Goal: Task Accomplishment & Management: Use online tool/utility

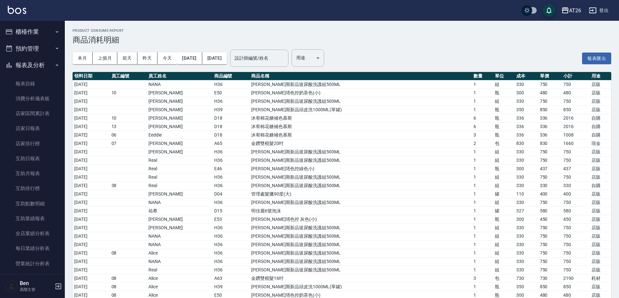
scroll to position [259, 0]
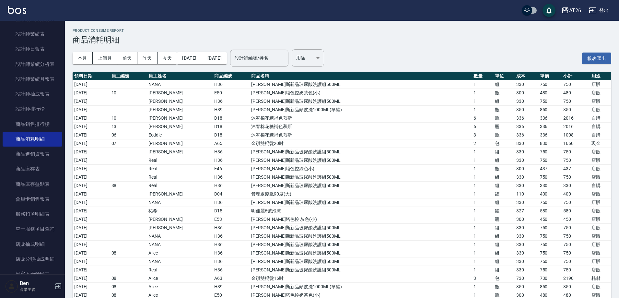
click at [411, 153] on td "[PERSON_NAME]斯新品玻尿酸洗護組500ML" at bounding box center [361, 151] width 222 height 8
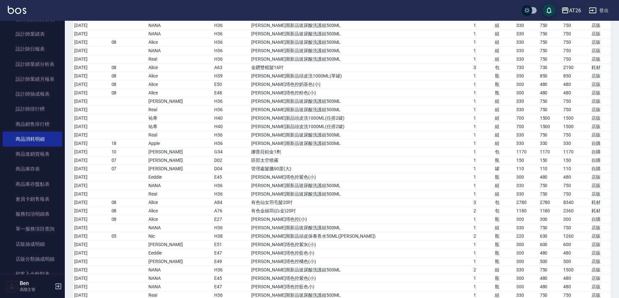
scroll to position [261, 0]
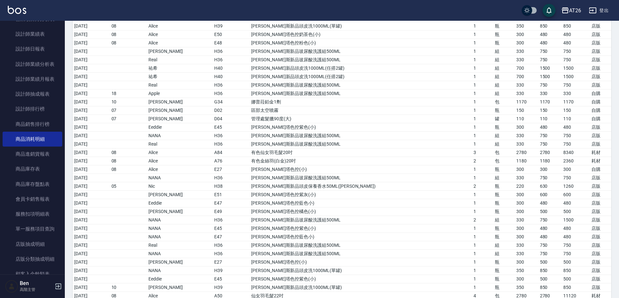
click at [430, 146] on td "喬娜斯新品玻尿酸洗護組500ML" at bounding box center [361, 144] width 222 height 8
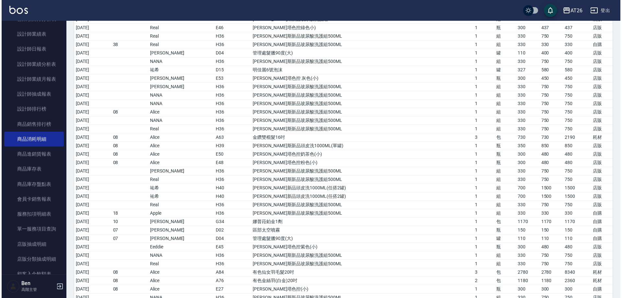
scroll to position [1, 0]
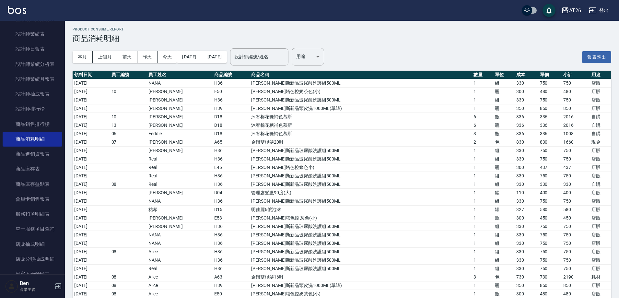
click at [574, 14] on div "AT26" at bounding box center [575, 10] width 12 height 8
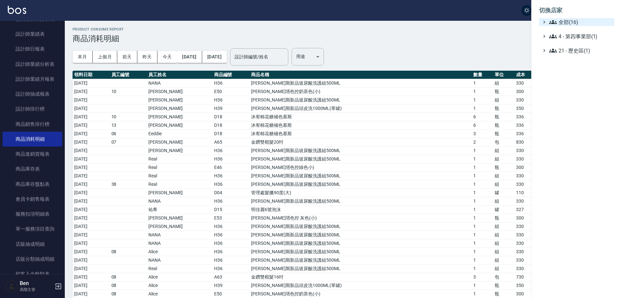
click at [579, 19] on span "全部(16)" at bounding box center [580, 22] width 63 height 8
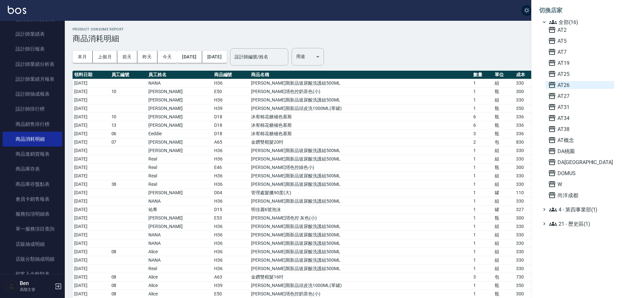
click at [581, 85] on span "AT26" at bounding box center [580, 85] width 64 height 8
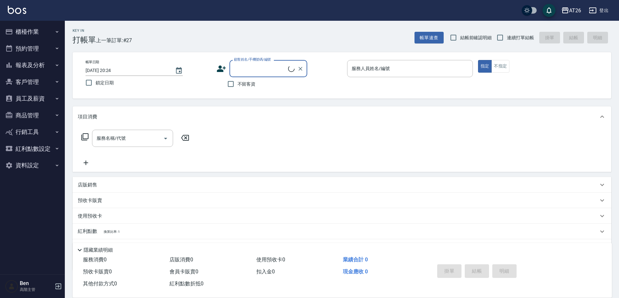
click at [575, 62] on div "指定 不指定" at bounding box center [541, 66] width 126 height 13
click at [41, 65] on button "報表及分析" at bounding box center [33, 65] width 60 height 17
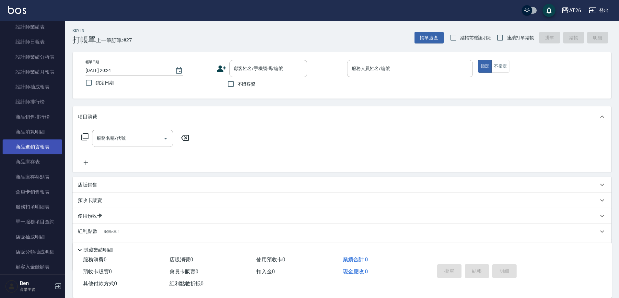
scroll to position [324, 0]
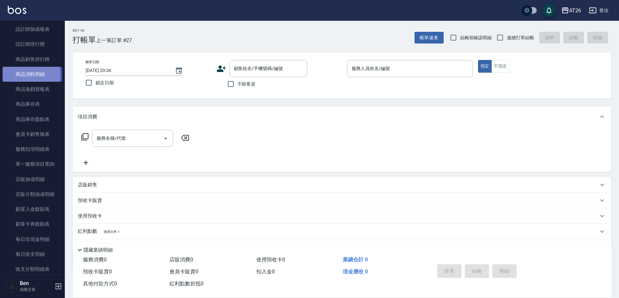
click at [30, 75] on link "商品消耗明細" at bounding box center [33, 74] width 60 height 15
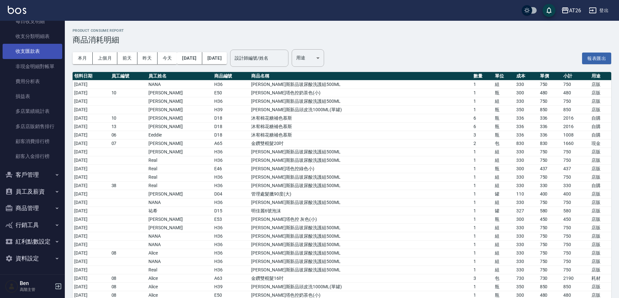
scroll to position [492, 0]
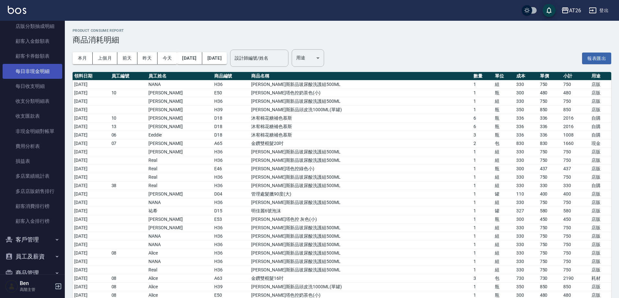
click at [35, 66] on link "每日非現金明細" at bounding box center [33, 71] width 60 height 15
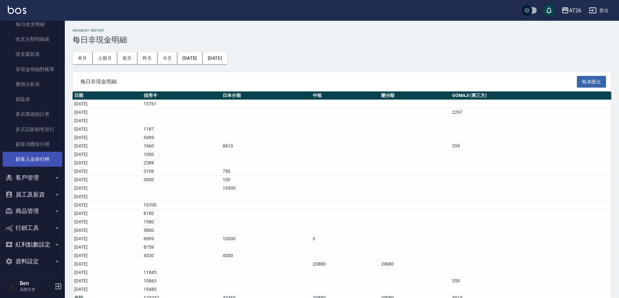
scroll to position [557, 0]
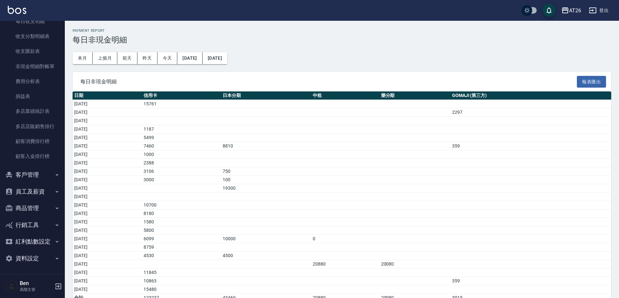
click at [25, 207] on button "商品管理" at bounding box center [33, 208] width 60 height 17
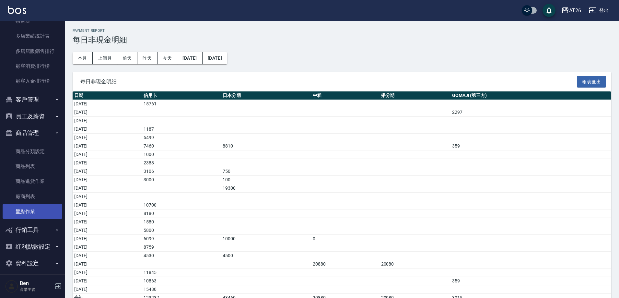
scroll to position [636, 0]
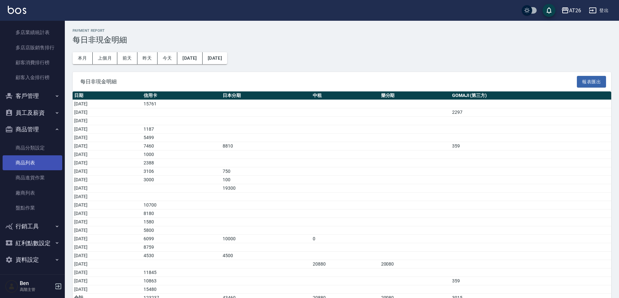
click at [30, 167] on link "商品列表" at bounding box center [33, 162] width 60 height 15
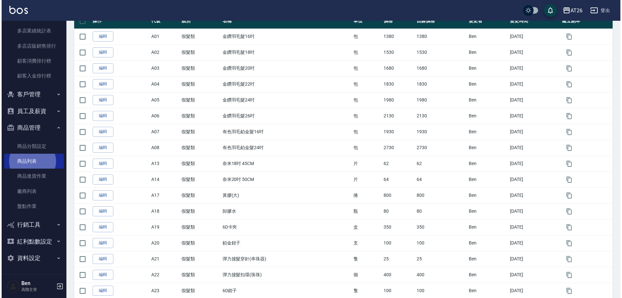
scroll to position [34, 0]
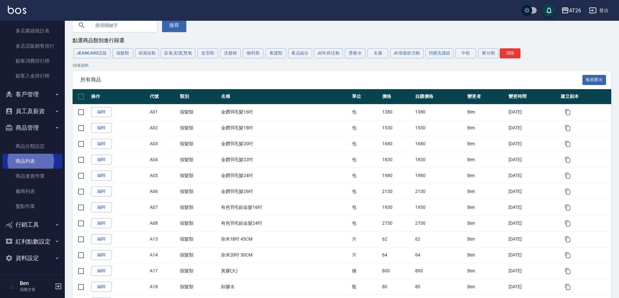
click at [565, 7] on icon "button" at bounding box center [565, 10] width 8 height 8
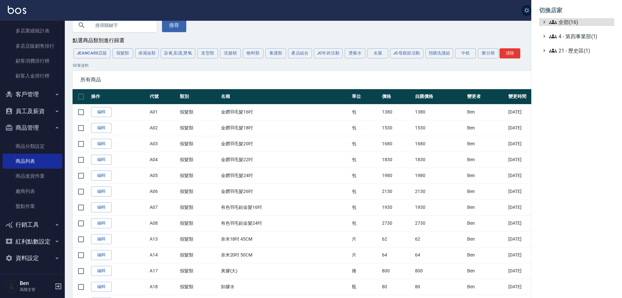
click at [574, 26] on span "全部(16)" at bounding box center [580, 22] width 63 height 8
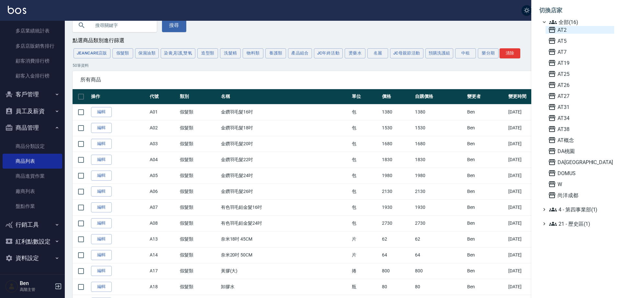
click at [573, 32] on span "AT2" at bounding box center [580, 30] width 64 height 8
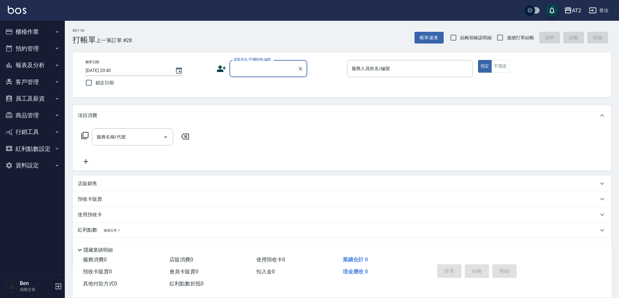
click at [31, 162] on button "資料設定" at bounding box center [33, 165] width 60 height 17
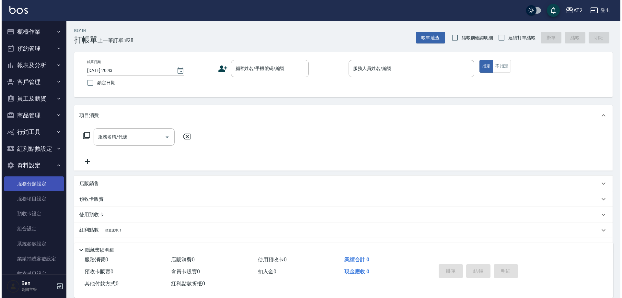
scroll to position [62, 0]
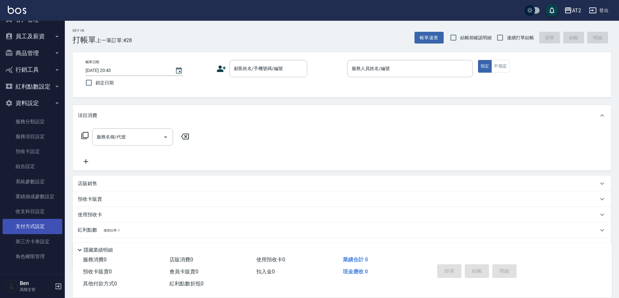
click at [31, 231] on link "支付方式設定" at bounding box center [33, 226] width 60 height 15
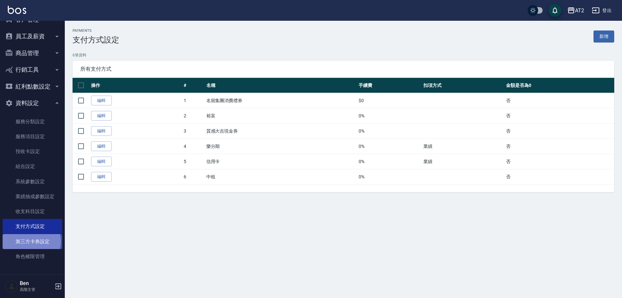
click at [31, 241] on link "第三方卡券設定" at bounding box center [33, 241] width 60 height 15
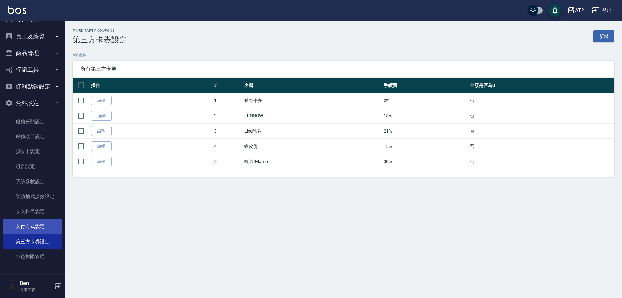
click at [29, 226] on link "支付方式設定" at bounding box center [33, 226] width 60 height 15
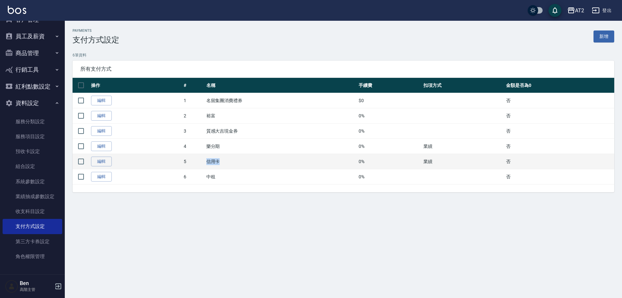
drag, startPoint x: 204, startPoint y: 159, endPoint x: 230, endPoint y: 161, distance: 25.7
click at [230, 161] on tr "編輯 5 信用卡 0% 業績 否" at bounding box center [344, 161] width 542 height 15
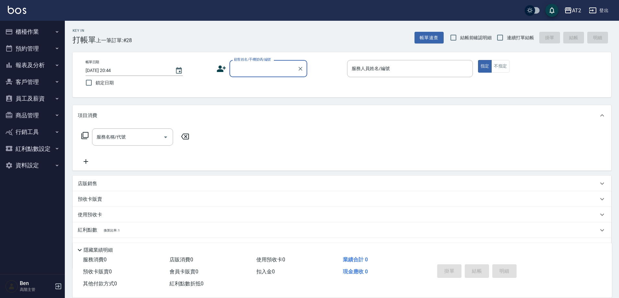
click at [36, 68] on button "報表及分析" at bounding box center [33, 65] width 60 height 17
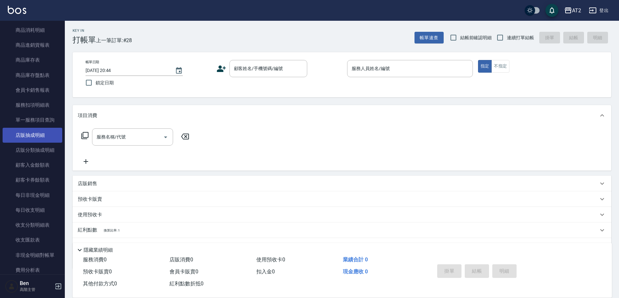
scroll to position [357, 0]
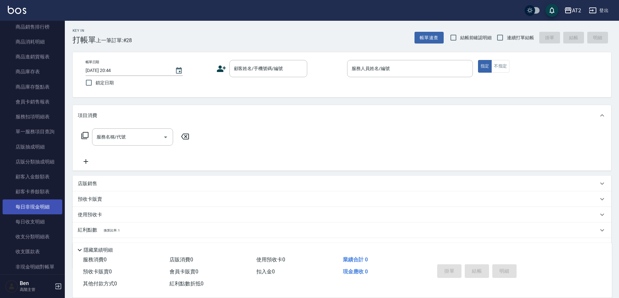
click at [38, 201] on link "每日非現金明細" at bounding box center [33, 206] width 60 height 15
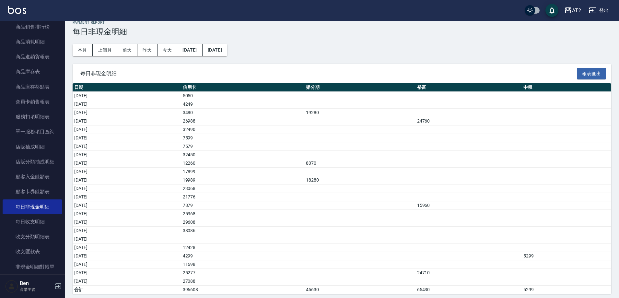
scroll to position [12, 0]
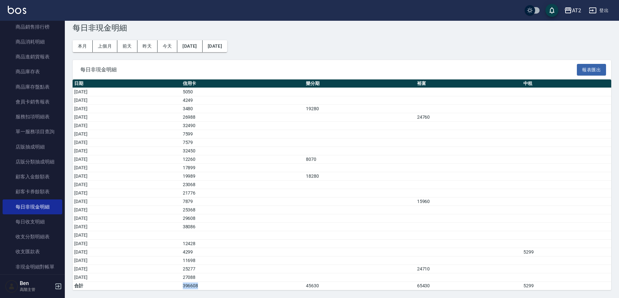
drag, startPoint x: 225, startPoint y: 288, endPoint x: 269, endPoint y: 286, distance: 44.8
click at [269, 286] on tr "合計 396608 45630 65430 5299" at bounding box center [342, 286] width 539 height 8
click at [273, 252] on td "4299" at bounding box center [243, 252] width 124 height 8
drag, startPoint x: 229, startPoint y: 78, endPoint x: 258, endPoint y: 82, distance: 29.2
click at [258, 82] on div "每日非現金明細 報表匯出 日期 信用卡 樂分期 裕富 中租 2025/08/01 5050 2025/08/02 4249 2025/08/03 3480 1…" at bounding box center [342, 175] width 539 height 230
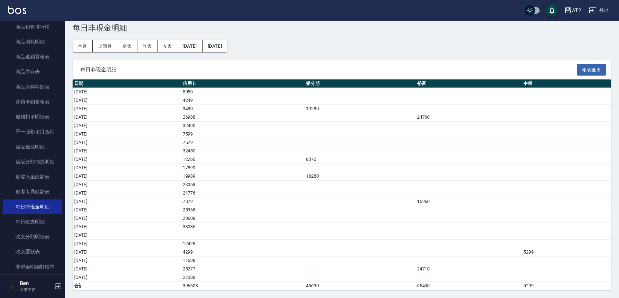
click at [288, 258] on td "11698" at bounding box center [243, 260] width 124 height 8
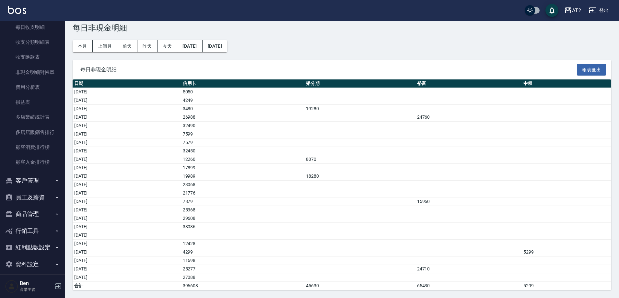
scroll to position [557, 0]
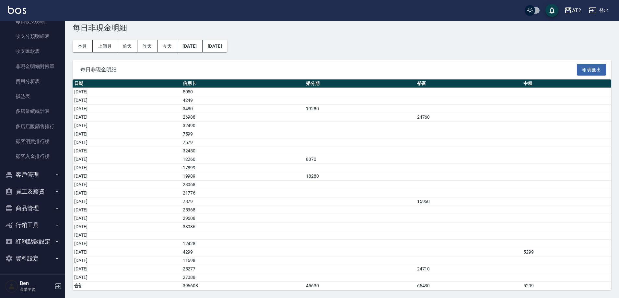
click at [33, 254] on button "資料設定" at bounding box center [33, 258] width 60 height 17
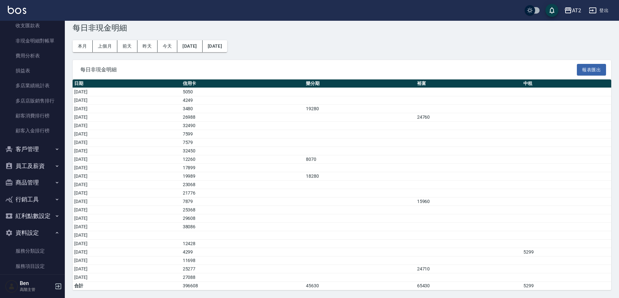
scroll to position [712, 0]
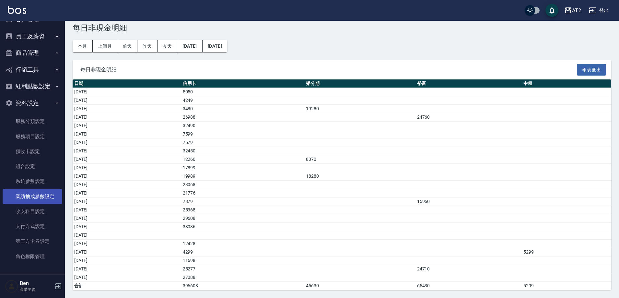
click at [35, 191] on link "業績抽成參數設定" at bounding box center [33, 196] width 60 height 15
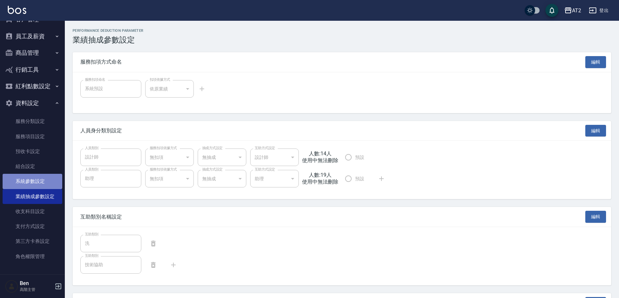
click at [34, 186] on link "系統參數設定" at bounding box center [33, 181] width 60 height 15
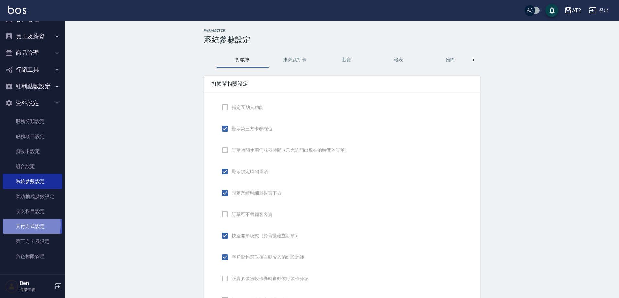
click at [24, 224] on link "支付方式設定" at bounding box center [33, 226] width 60 height 15
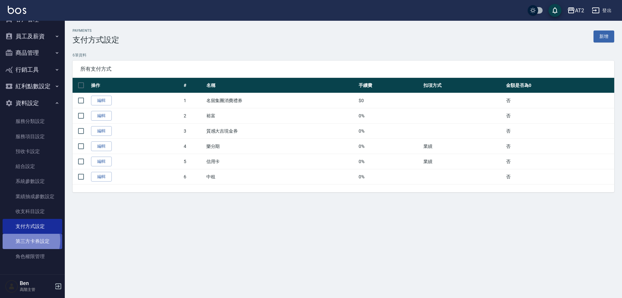
click at [25, 240] on link "第三方卡券設定" at bounding box center [33, 241] width 60 height 15
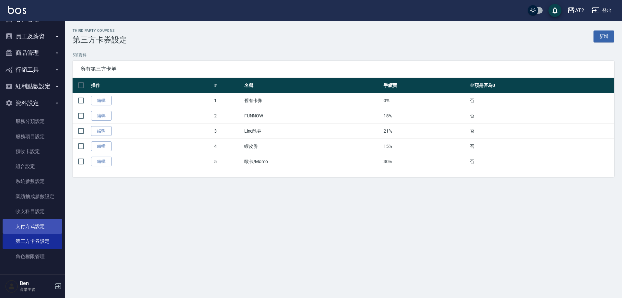
click at [27, 229] on link "支付方式設定" at bounding box center [33, 226] width 60 height 15
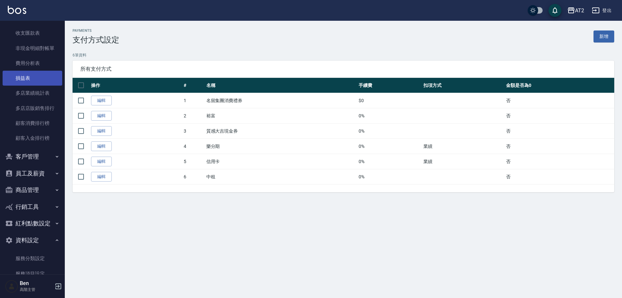
scroll to position [550, 0]
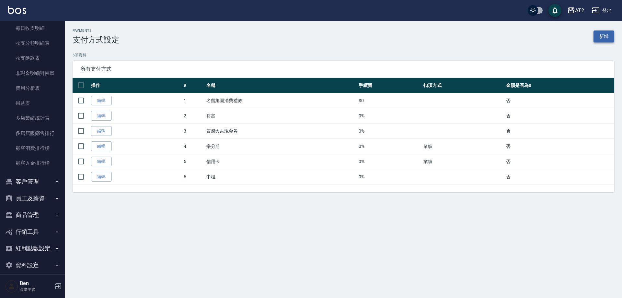
click at [607, 41] on link "新增" at bounding box center [604, 36] width 21 height 12
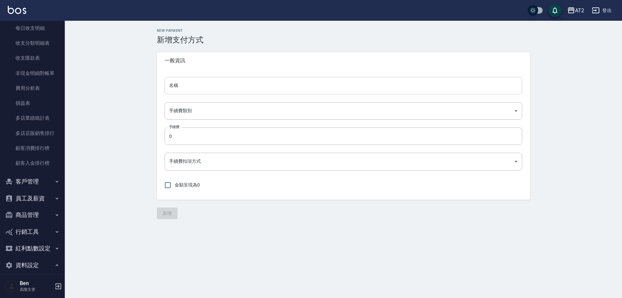
click at [207, 87] on input "名稱" at bounding box center [344, 86] width 358 height 18
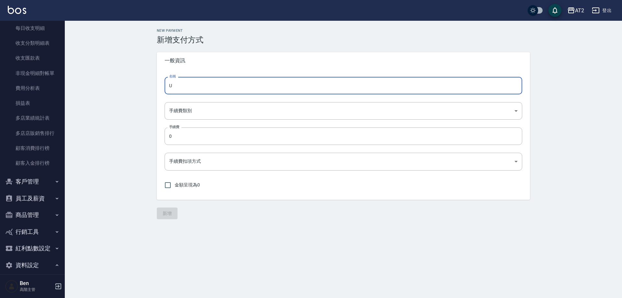
type input "U"
type input "一銀刷卡"
click at [231, 109] on body "AT2 登出 櫃檯作業 打帳單 帳單列表 掛單列表 座位開單 營業儀表板 現金收支登錄 高階收支登錄 材料自購登錄 每日結帳 排班表 現場電腦打卡 掃碼打卡 …" at bounding box center [311, 149] width 622 height 298
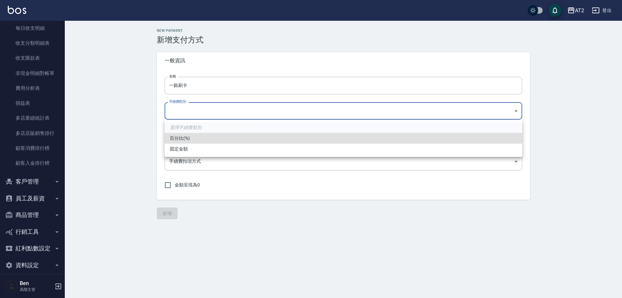
click at [203, 140] on li "百分比(%)" at bounding box center [344, 138] width 358 height 11
type input "PERCENT"
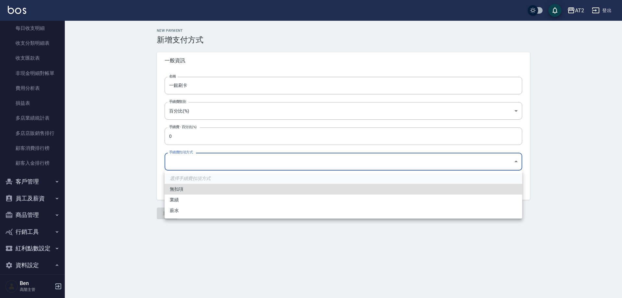
click at [180, 170] on body "AT2 登出 櫃檯作業 打帳單 帳單列表 掛單列表 座位開單 營業儀表板 現金收支登錄 高階收支登錄 材料自購登錄 每日結帳 排班表 現場電腦打卡 掃碼打卡 …" at bounding box center [311, 149] width 622 height 298
click at [124, 188] on div at bounding box center [311, 149] width 622 height 298
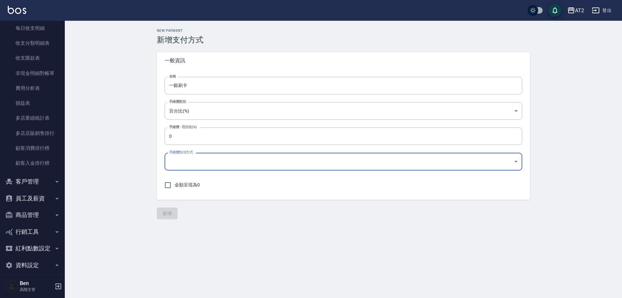
click at [176, 158] on body "AT2 登出 櫃檯作業 打帳單 帳單列表 掛單列表 座位開單 營業儀表板 現金收支登錄 高階收支登錄 材料自購登錄 每日結帳 排班表 現場電腦打卡 掃碼打卡 …" at bounding box center [311, 149] width 622 height 298
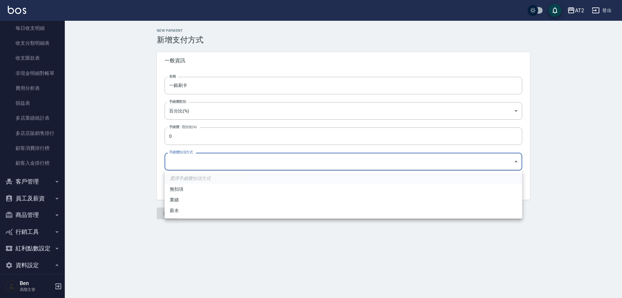
click at [186, 187] on li "無扣項" at bounding box center [344, 189] width 358 height 11
type input "none"
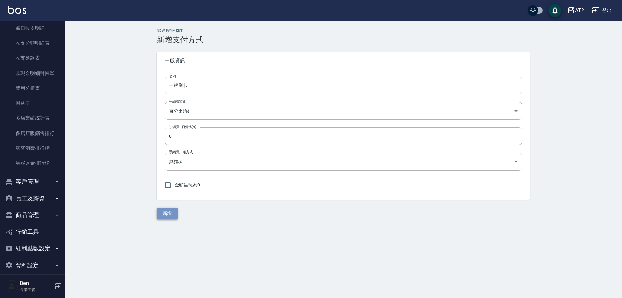
click at [160, 216] on button "新增" at bounding box center [167, 213] width 21 height 12
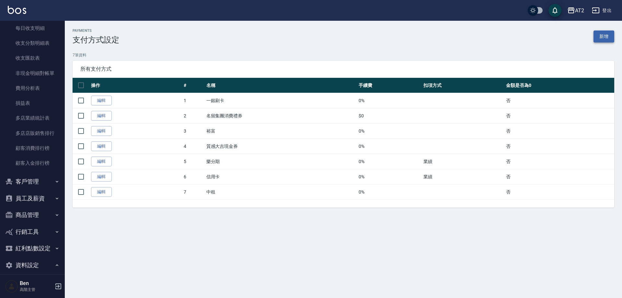
click at [608, 35] on link "新增" at bounding box center [604, 36] width 21 height 12
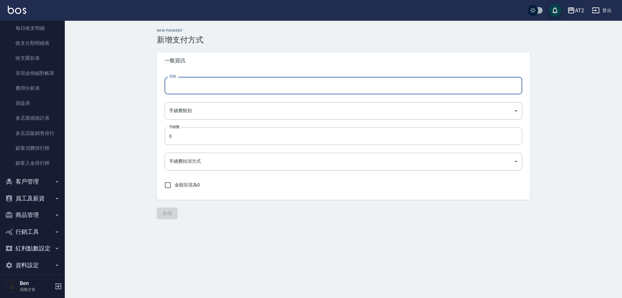
click at [209, 92] on input "名稱" at bounding box center [344, 86] width 358 height 18
type input "街口刷卡口刷卡"
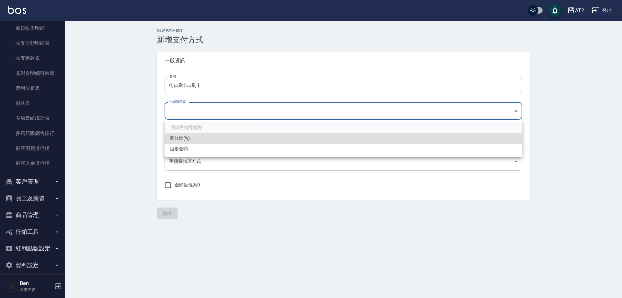
click at [213, 110] on body "AT2 登出 櫃檯作業 打帳單 帳單列表 掛單列表 座位開單 營業儀表板 現金收支登錄 高階收支登錄 材料自購登錄 每日結帳 排班表 現場電腦打卡 掃碼打卡 …" at bounding box center [311, 149] width 622 height 298
click at [194, 138] on li "百分比(%)" at bounding box center [344, 138] width 358 height 11
type input "PERCENT"
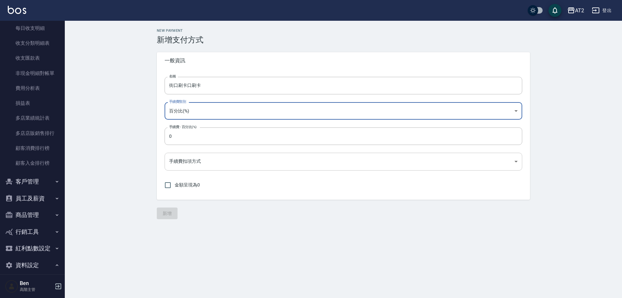
click at [186, 162] on body "AT2 登出 櫃檯作業 打帳單 帳單列表 掛單列表 座位開單 營業儀表板 現金收支登錄 高階收支登錄 材料自購登錄 每日結帳 排班表 現場電腦打卡 掃碼打卡 …" at bounding box center [311, 149] width 622 height 298
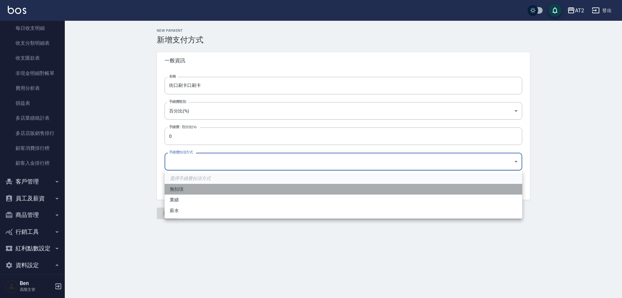
click at [189, 191] on li "無扣項" at bounding box center [344, 189] width 358 height 11
type input "none"
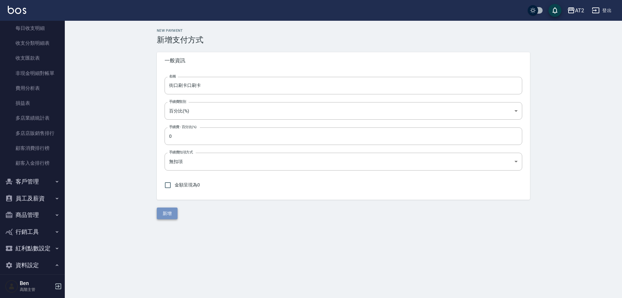
click at [171, 214] on button "新增" at bounding box center [167, 213] width 21 height 12
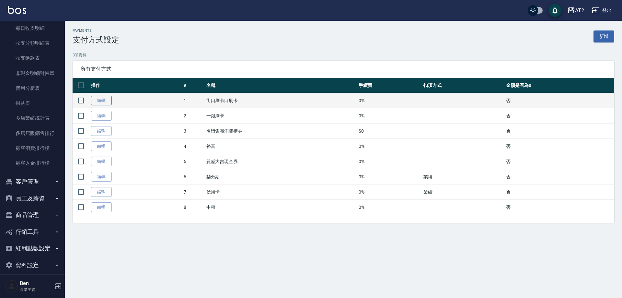
click at [101, 100] on link "編輯" at bounding box center [101, 101] width 21 height 10
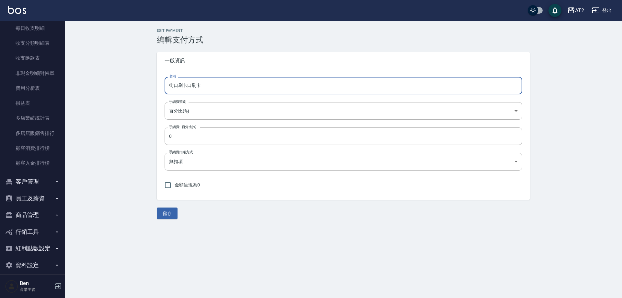
drag, startPoint x: 218, startPoint y: 86, endPoint x: 189, endPoint y: 86, distance: 29.2
click at [189, 86] on input "街口刷卡口刷卡" at bounding box center [344, 86] width 358 height 18
type input "街口刷卡"
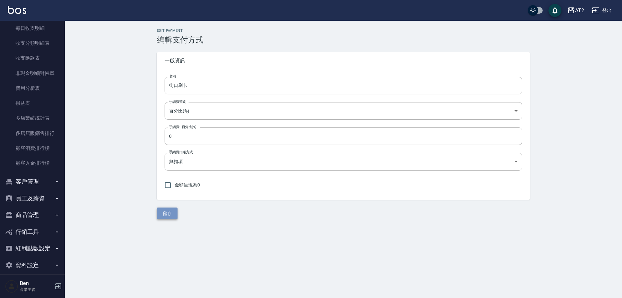
click at [164, 211] on button "儲存" at bounding box center [167, 213] width 21 height 12
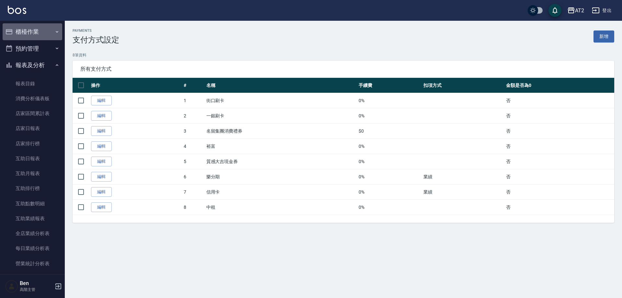
click at [33, 30] on button "櫃檯作業" at bounding box center [33, 31] width 60 height 17
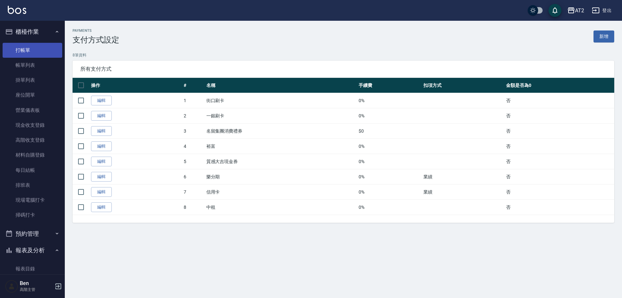
click at [26, 53] on link "打帳單" at bounding box center [33, 50] width 60 height 15
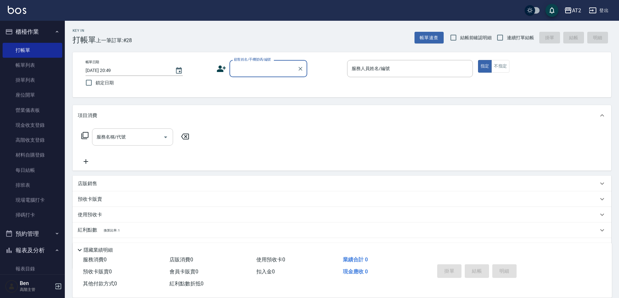
click at [134, 136] on input "服務名稱/代號" at bounding box center [127, 136] width 65 height 11
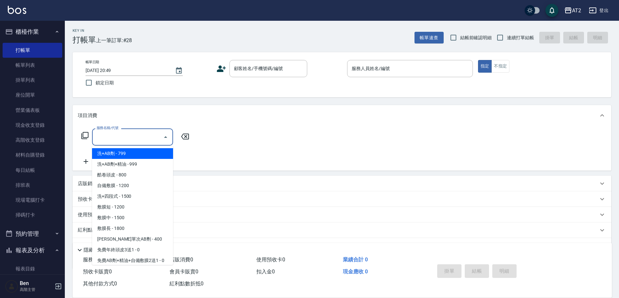
click at [134, 136] on input "服務名稱/代號" at bounding box center [127, 136] width 65 height 11
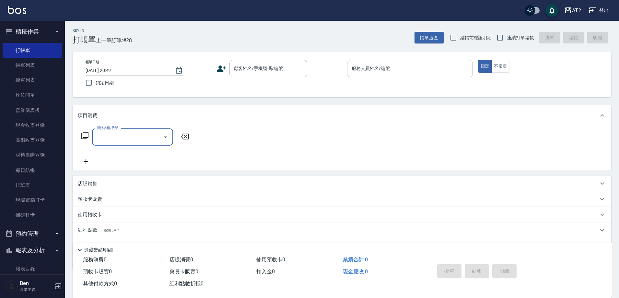
scroll to position [32, 0]
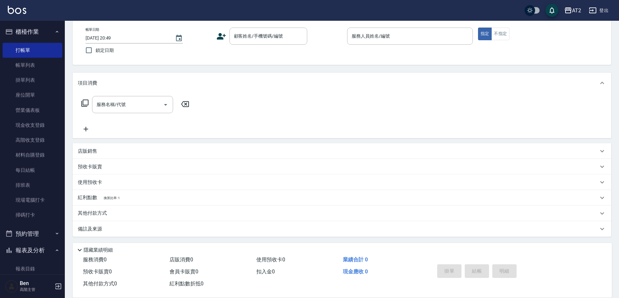
click at [123, 215] on div "其他付款方式" at bounding box center [338, 213] width 521 height 7
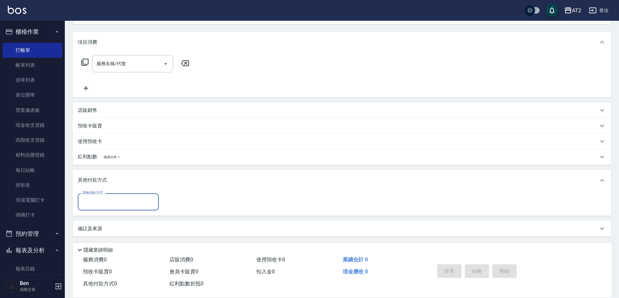
scroll to position [74, 0]
click at [125, 200] on input "其他付款方式" at bounding box center [118, 200] width 75 height 11
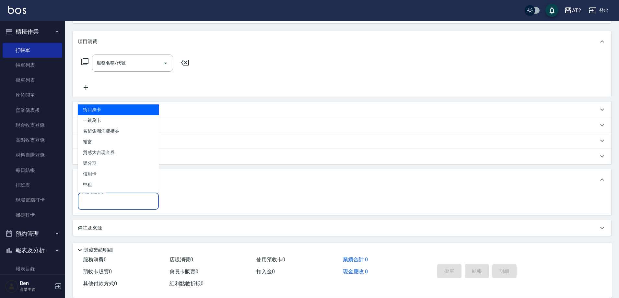
click at [255, 173] on div "其他付款方式" at bounding box center [342, 179] width 539 height 21
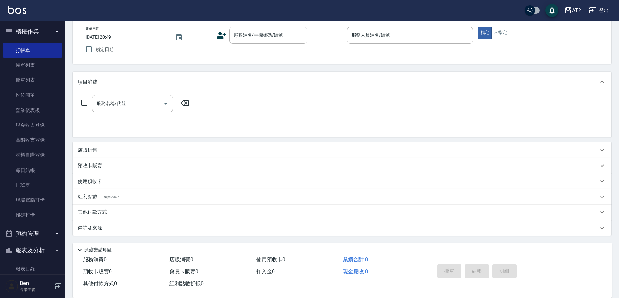
scroll to position [20, 0]
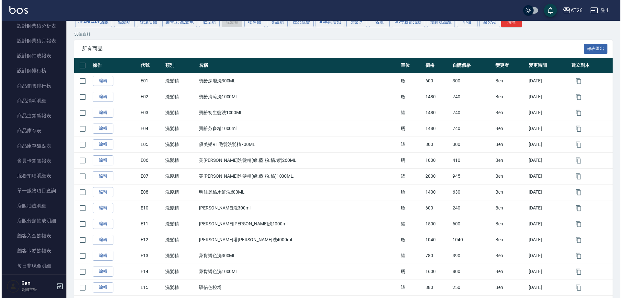
scroll to position [38, 0]
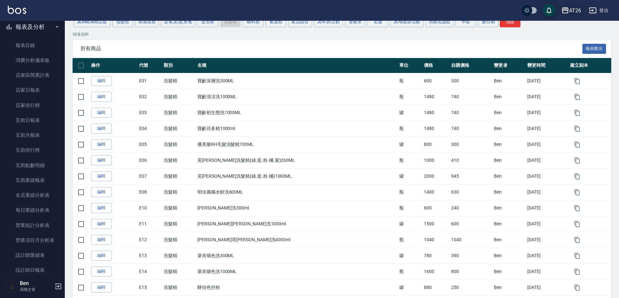
click at [571, 9] on div "AT26" at bounding box center [575, 10] width 12 height 8
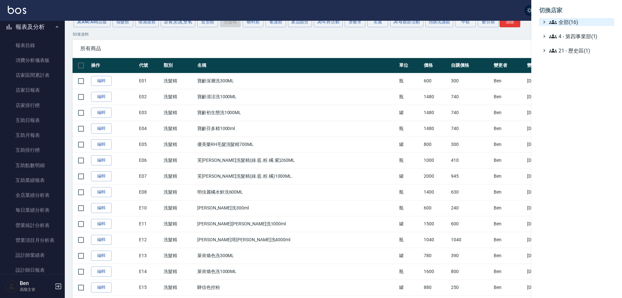
click at [571, 21] on span "全部(16)" at bounding box center [580, 22] width 63 height 8
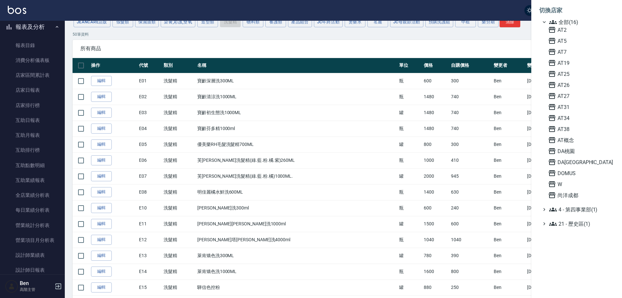
click at [576, 91] on div "AT2 AT5 AT7 AT19 AT25 AT26 AT27 AT31 AT34 AT38 AT[GEOGRAPHIC_DATA] [GEOGRAPHIC_…" at bounding box center [580, 112] width 69 height 173
click at [575, 85] on span "AT26" at bounding box center [580, 85] width 64 height 8
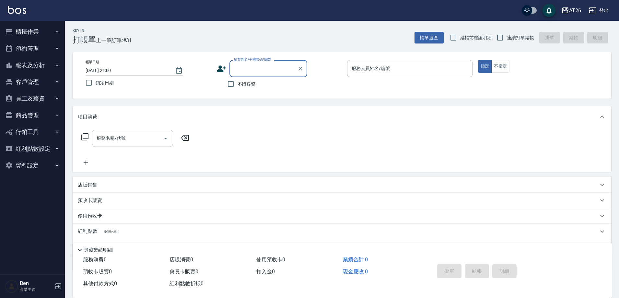
click at [37, 99] on button "員工及薪資" at bounding box center [33, 98] width 60 height 17
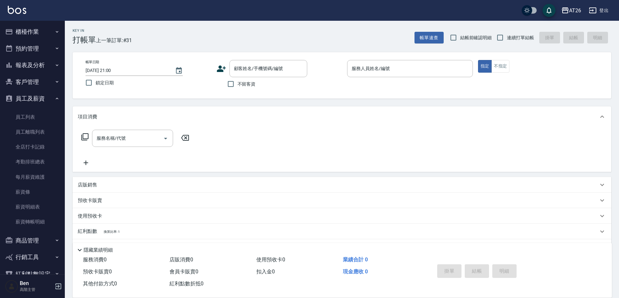
click at [37, 99] on button "員工及薪資" at bounding box center [33, 98] width 60 height 17
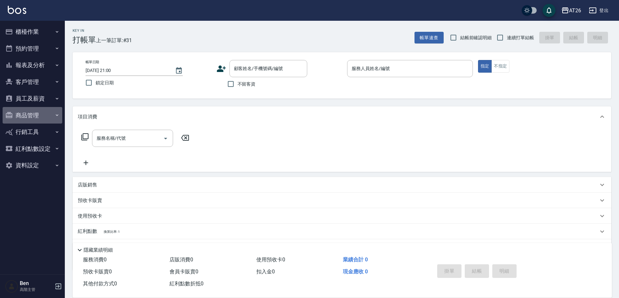
click at [28, 116] on button "商品管理" at bounding box center [33, 115] width 60 height 17
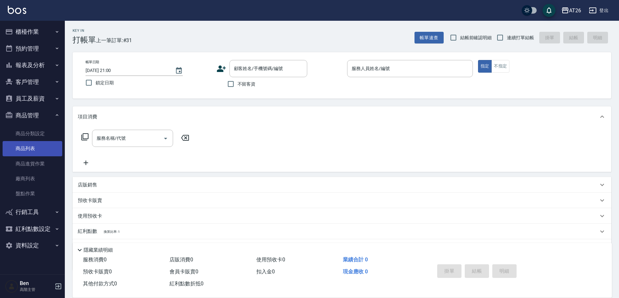
click at [30, 150] on link "商品列表" at bounding box center [33, 148] width 60 height 15
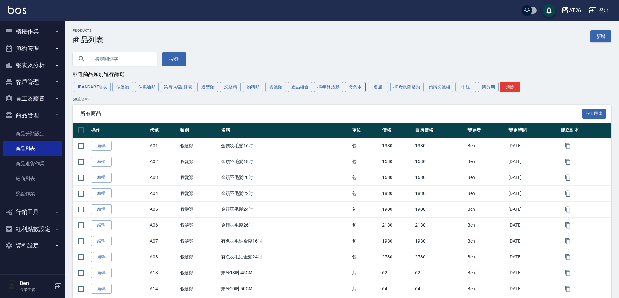
click at [356, 88] on button "燙藥水" at bounding box center [355, 87] width 21 height 10
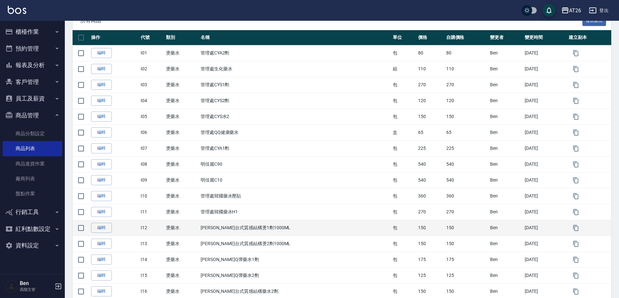
scroll to position [132, 0]
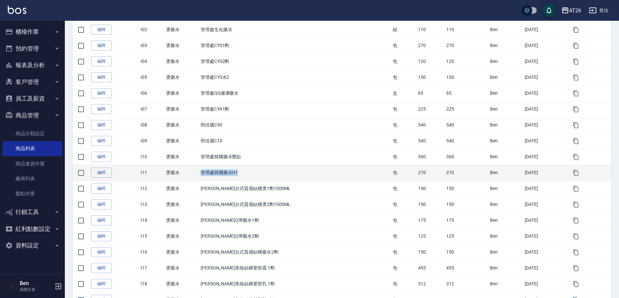
drag, startPoint x: 223, startPoint y: 172, endPoint x: 257, endPoint y: 172, distance: 34.7
click at [257, 172] on td "管理處韓國藥水H1" at bounding box center [295, 173] width 192 height 16
copy td "管理處韓國藥水H1"
click at [288, 169] on td "管理處韓國藥水H1" at bounding box center [295, 173] width 192 height 16
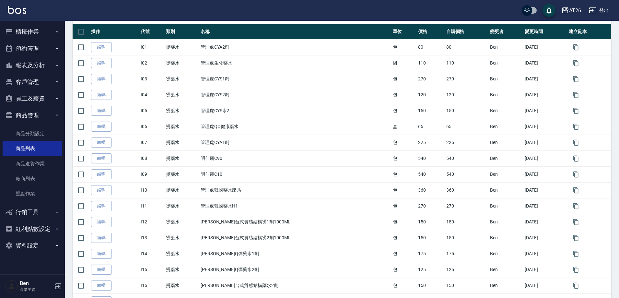
scroll to position [0, 0]
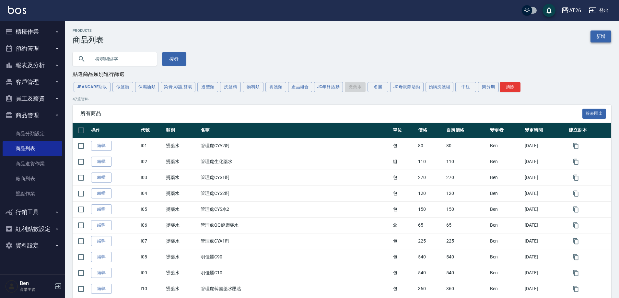
drag, startPoint x: 607, startPoint y: 34, endPoint x: 593, endPoint y: 32, distance: 14.4
click at [607, 34] on link "新增" at bounding box center [601, 36] width 21 height 12
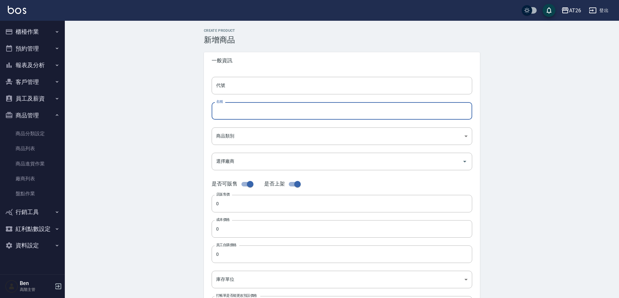
click at [231, 117] on input "名稱" at bounding box center [342, 111] width 261 height 18
paste input "管理處韓國藥水H1"
type input "管理處韓國藥水H1"
click at [229, 85] on input "代號" at bounding box center [342, 86] width 261 height 18
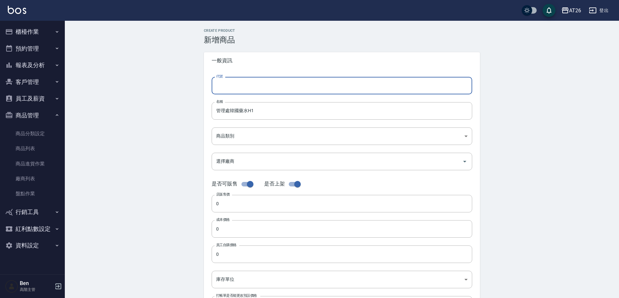
type input "i"
type input "I36"
click at [264, 111] on input "管理處韓國藥水H1" at bounding box center [342, 111] width 261 height 18
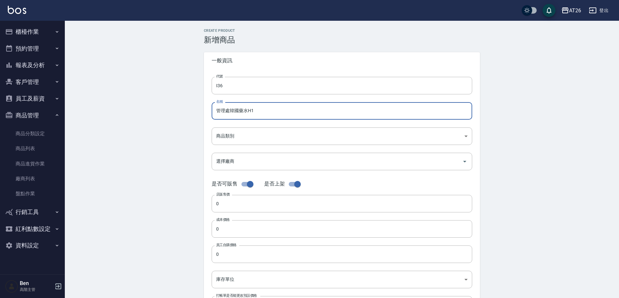
click at [252, 111] on input "管理處韓國藥水H1" at bounding box center [342, 111] width 261 height 18
type input "管理處韓國藥水D1"
click at [245, 145] on body "AT26 登出 櫃檯作業 打帳單 帳單列表 掛單列表 座位開單 營業儀表板 現金收支登錄 高階收支登錄 材料自購登錄 每日結帳 排班表 現場電腦打卡 掃碼打卡…" at bounding box center [309, 223] width 619 height 447
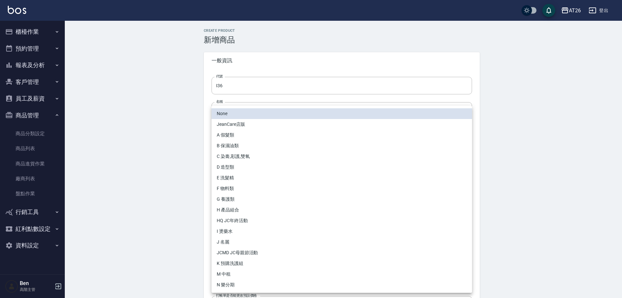
click at [235, 236] on li "I 燙藥水" at bounding box center [342, 231] width 261 height 11
type input "5c537c02-c303-4a7c-bdde-ccefc9ac1657"
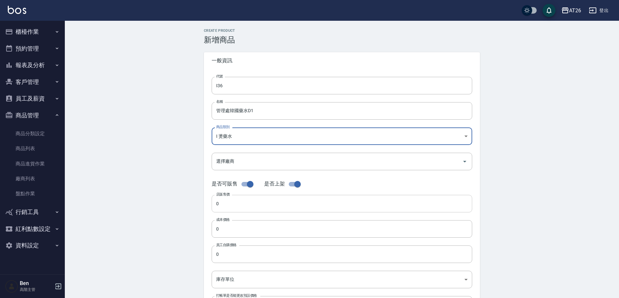
click at [244, 206] on input "0" at bounding box center [342, 204] width 261 height 18
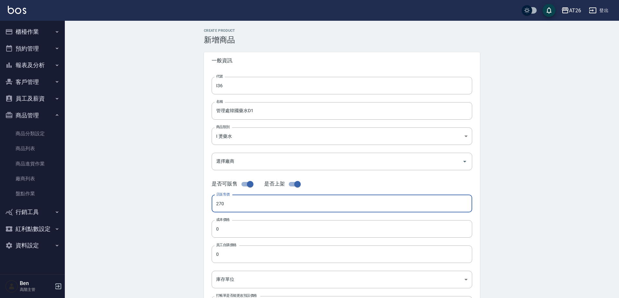
drag, startPoint x: 206, startPoint y: 195, endPoint x: 197, endPoint y: 206, distance: 13.2
click at [173, 198] on div "Create Product 新增商品 一般資訊 代號 I36 代號 名稱 管理處韓國藥水D1 名稱 商品類別 I 燙藥水 5c537c02-c303-4…" at bounding box center [342, 234] width 554 height 427
type input "270"
click at [224, 231] on input "0" at bounding box center [342, 229] width 261 height 18
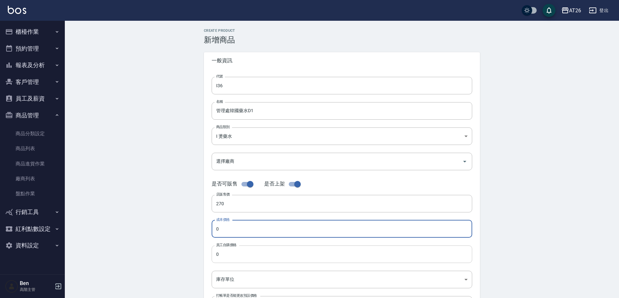
paste input "27"
type input "270"
click at [230, 257] on input "0" at bounding box center [342, 254] width 261 height 18
paste input "27"
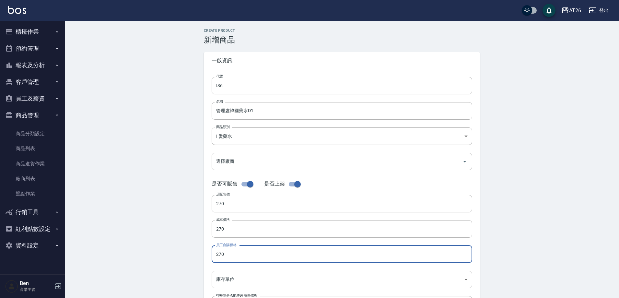
type input "270"
click at [221, 287] on body "AT26 登出 櫃檯作業 打帳單 帳單列表 掛單列表 座位開單 營業儀表板 現金收支登錄 高階收支登錄 材料自購登錄 每日結帳 排班表 現場電腦打卡 掃碼打卡…" at bounding box center [311, 223] width 622 height 447
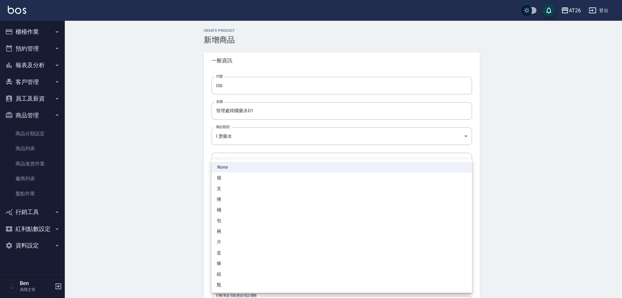
click at [228, 220] on li "包" at bounding box center [342, 220] width 261 height 11
type input "包"
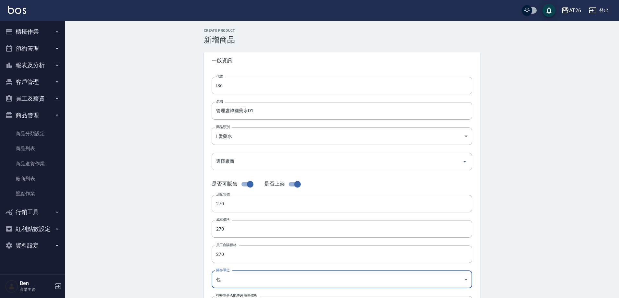
scroll to position [149, 0]
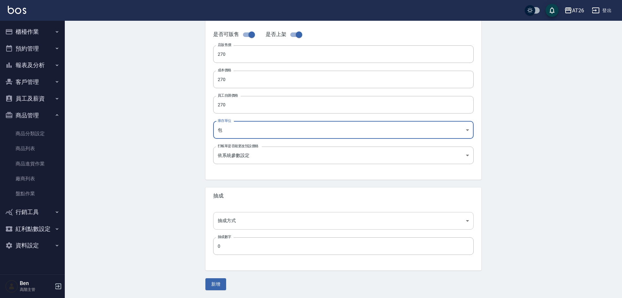
click at [238, 223] on body "AT26 登出 櫃檯作業 打帳單 帳單列表 掛單列表 座位開單 營業儀表板 現金收支登錄 高階收支登錄 材料自購登錄 每日結帳 排班表 現場電腦打卡 掃碼打卡…" at bounding box center [311, 74] width 622 height 447
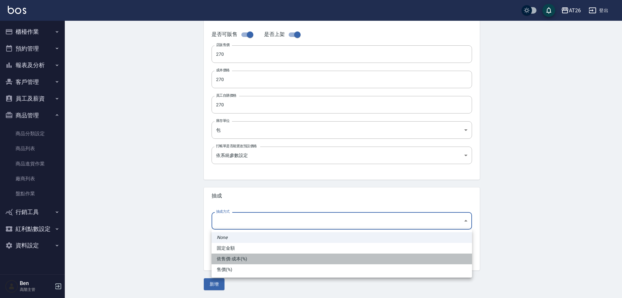
click at [241, 257] on li "依售價-成本(%)" at bounding box center [342, 258] width 261 height 11
type input "byCost"
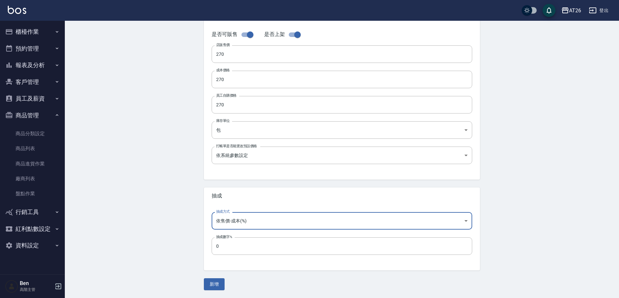
click at [219, 281] on button "新增" at bounding box center [214, 284] width 21 height 12
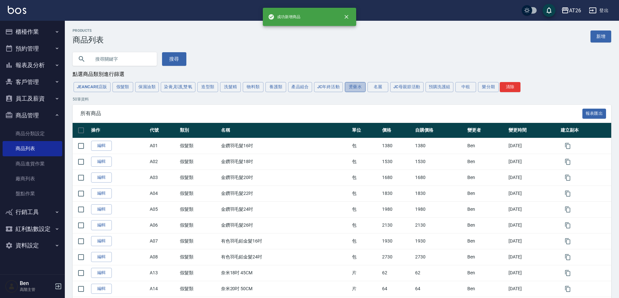
click at [357, 88] on button "燙藥水" at bounding box center [355, 87] width 21 height 10
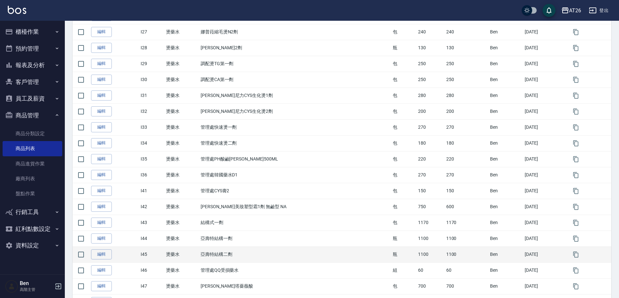
scroll to position [519, 0]
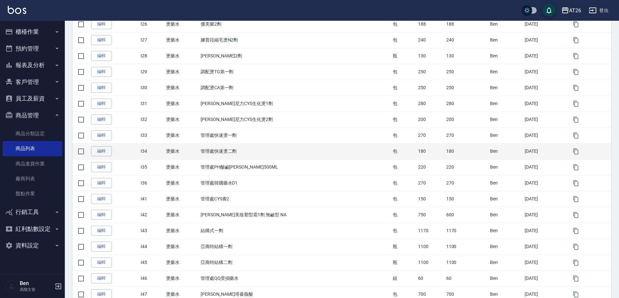
click at [417, 159] on tr "編輯 I34 燙藥水 管理處快速燙二劑 包 180 180 [PERSON_NAME] [DATE]" at bounding box center [342, 151] width 539 height 16
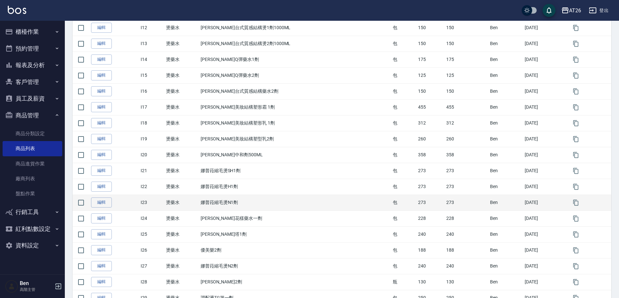
scroll to position [227, 0]
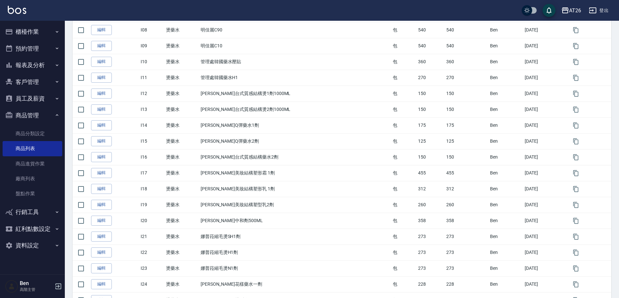
click at [601, 4] on div "AT26 登出" at bounding box center [309, 10] width 619 height 21
